Goal: Information Seeking & Learning: Learn about a topic

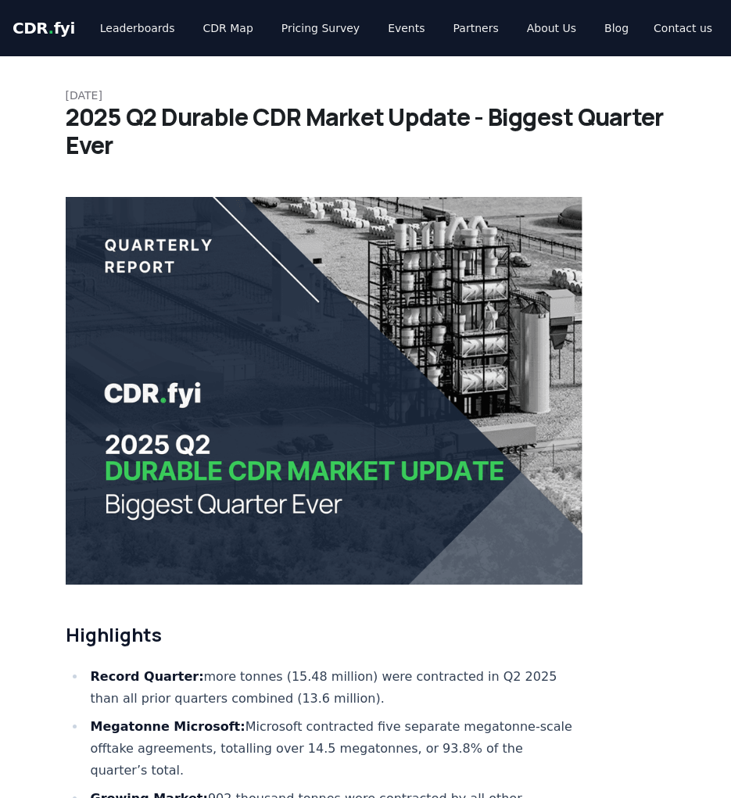
scroll to position [44, 0]
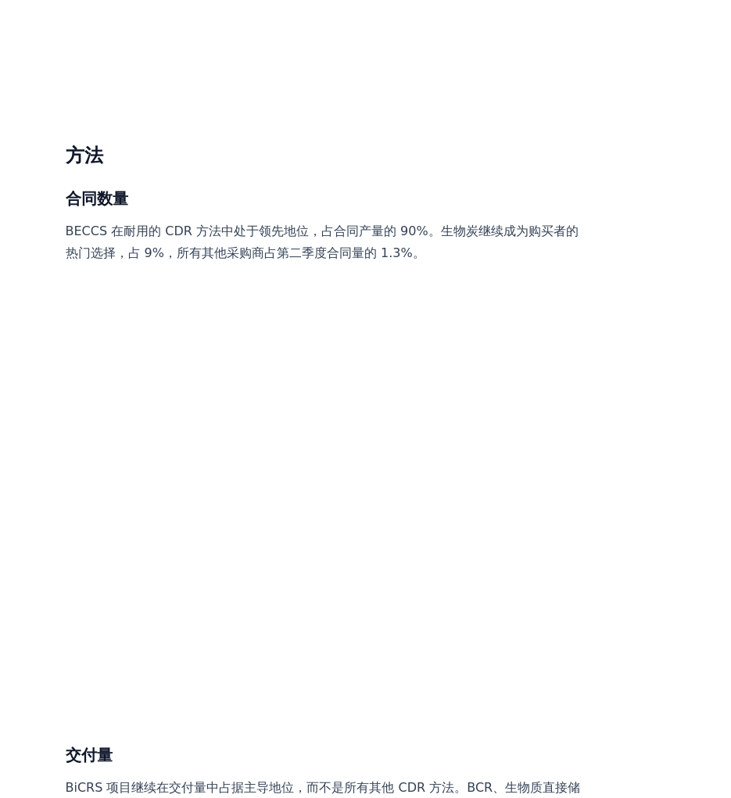
scroll to position [6306, 0]
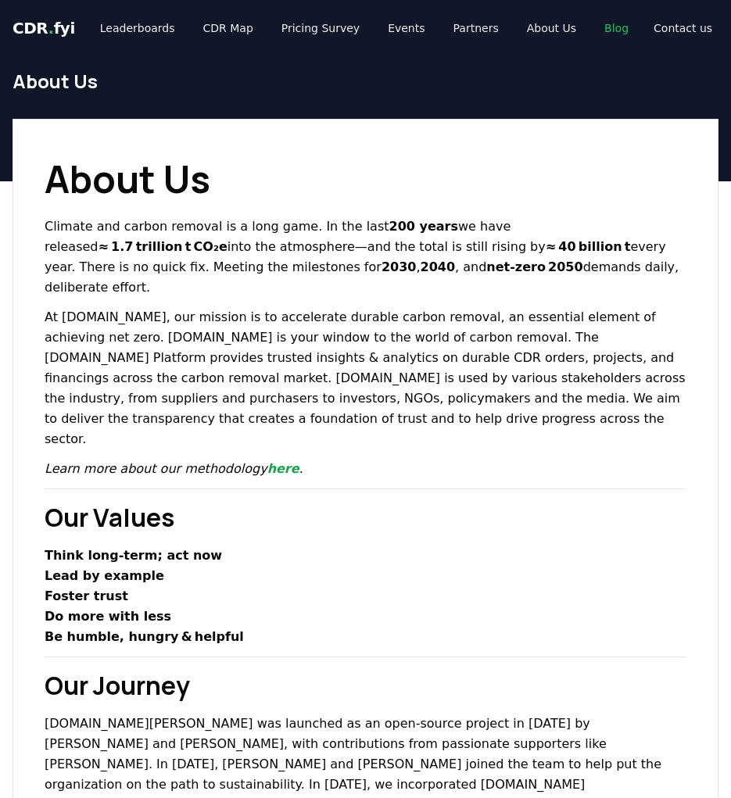
click at [592, 24] on link "Blog" at bounding box center [616, 28] width 49 height 28
